Goal: Find specific page/section: Find specific page/section

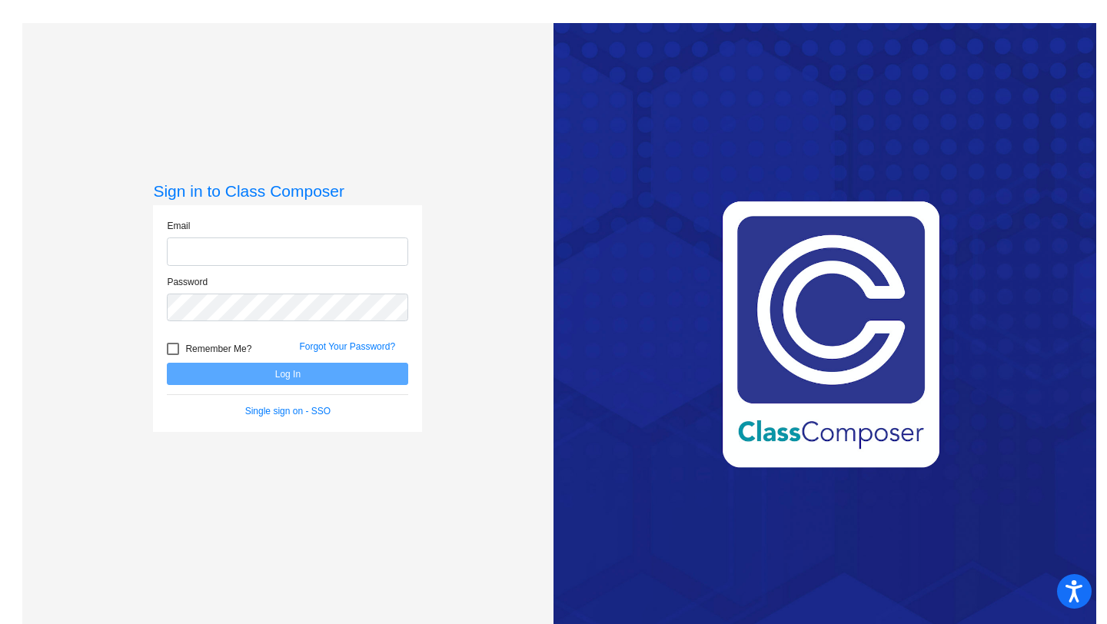
type input "robin.denardo@dcsdk12.org"
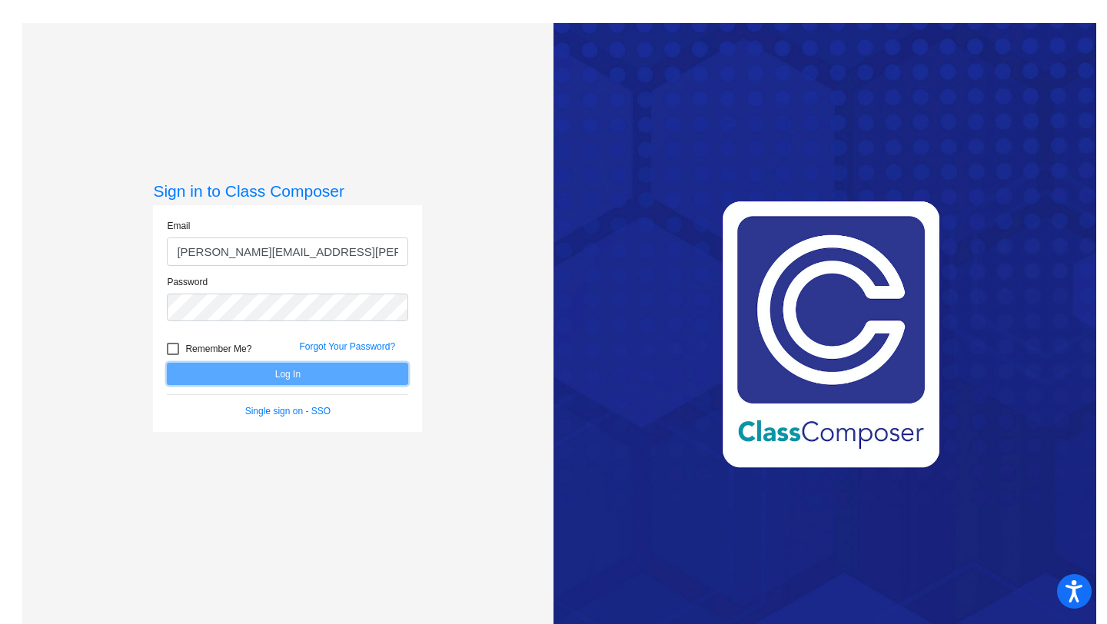
click at [314, 375] on button "Log In" at bounding box center [287, 374] width 241 height 22
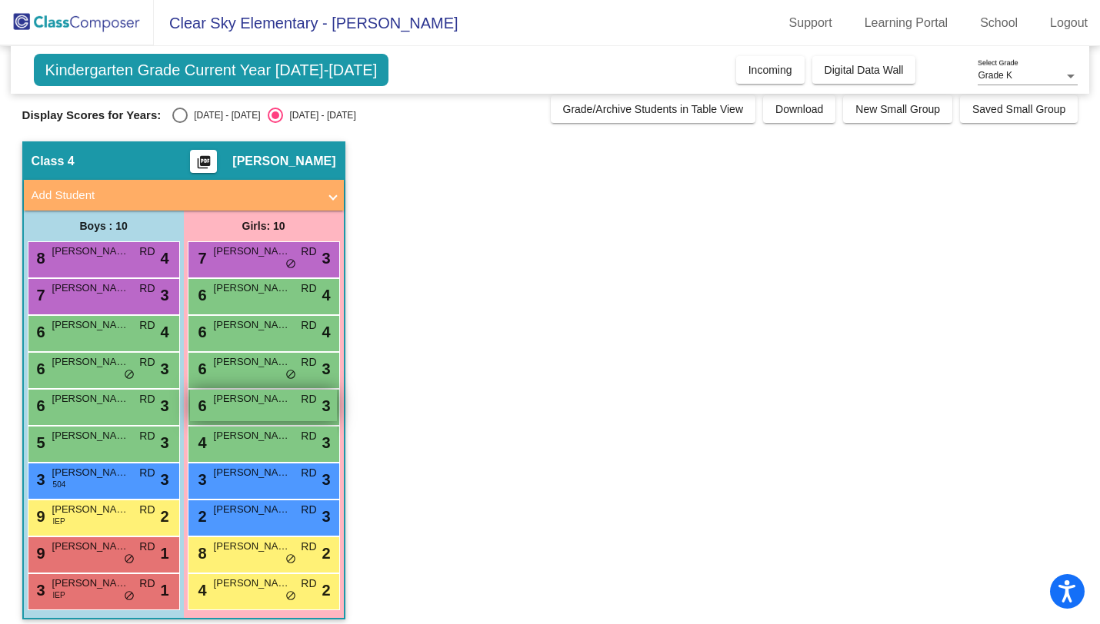
scroll to position [25, 0]
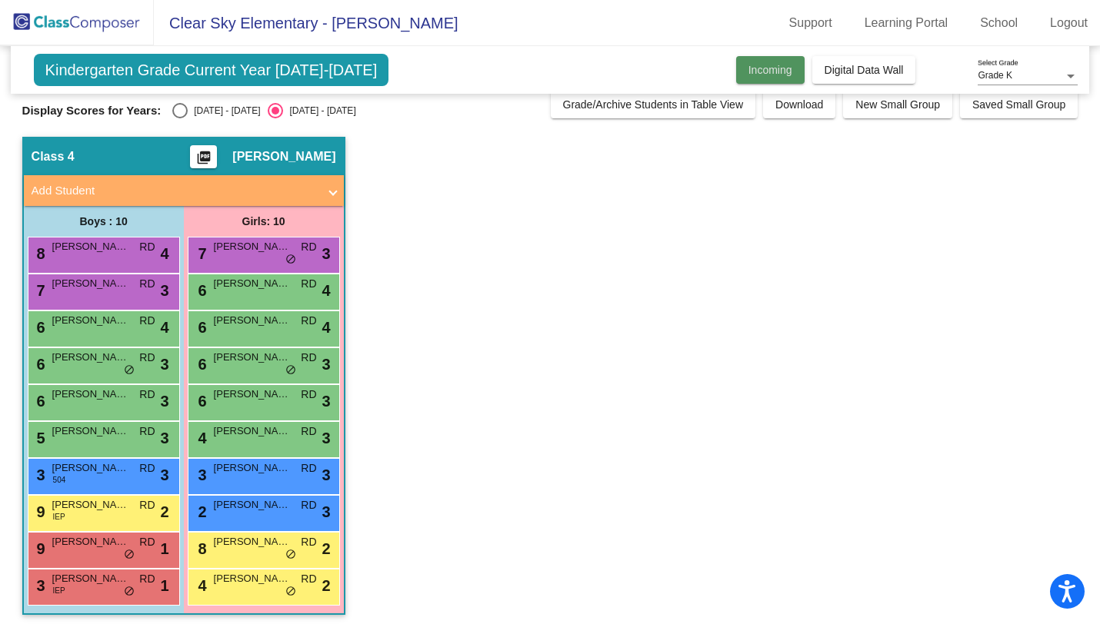
click at [763, 64] on span "Incoming" at bounding box center [770, 70] width 44 height 12
